Goal: Task Accomplishment & Management: Manage account settings

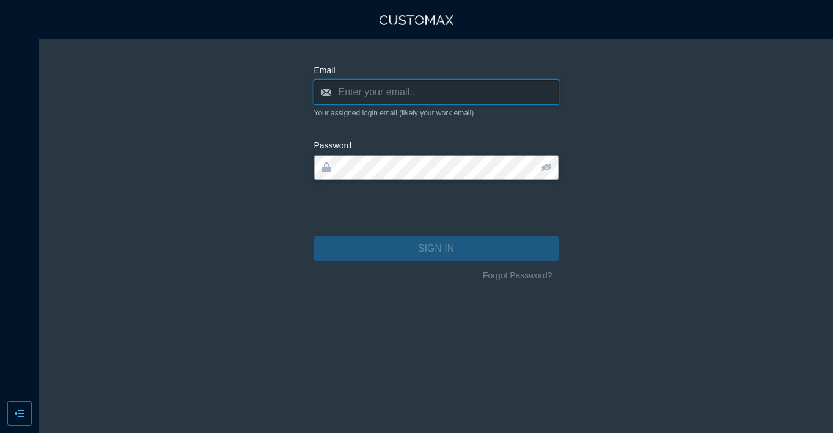
click at [487, 87] on input "email" at bounding box center [436, 92] width 244 height 24
click at [549, 70] on label "Email" at bounding box center [436, 70] width 244 height 13
click at [499, 94] on input "email" at bounding box center [436, 92] width 244 height 24
click at [496, 64] on label "Email" at bounding box center [436, 70] width 244 height 13
click at [202, 131] on main "Email Your assigned login email (likely your work email) Password Please use th…" at bounding box center [436, 236] width 794 height 394
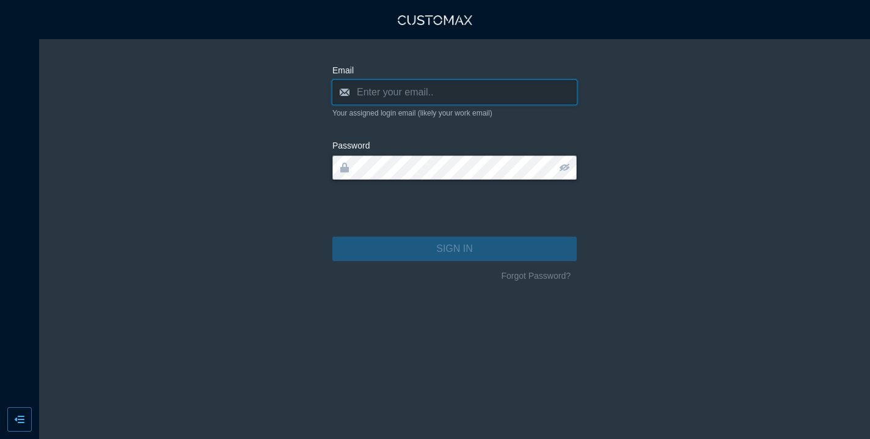
click at [420, 90] on input "email" at bounding box center [454, 92] width 244 height 24
click at [524, 56] on main "Email Your assigned login email (likely your work email) Password Please use th…" at bounding box center [454, 239] width 831 height 400
